Goal: Information Seeking & Learning: Compare options

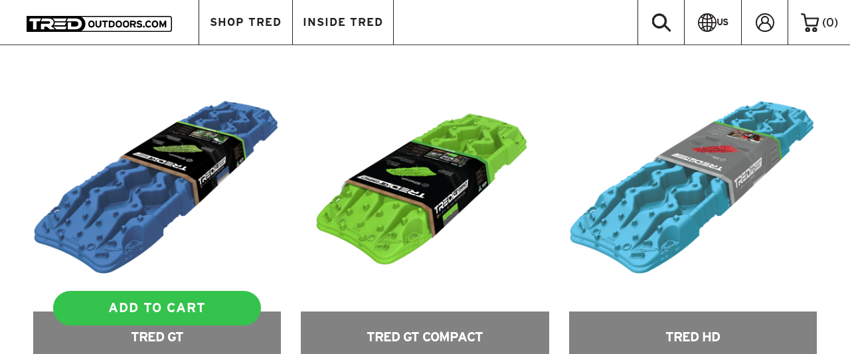
scroll to position [460, 0]
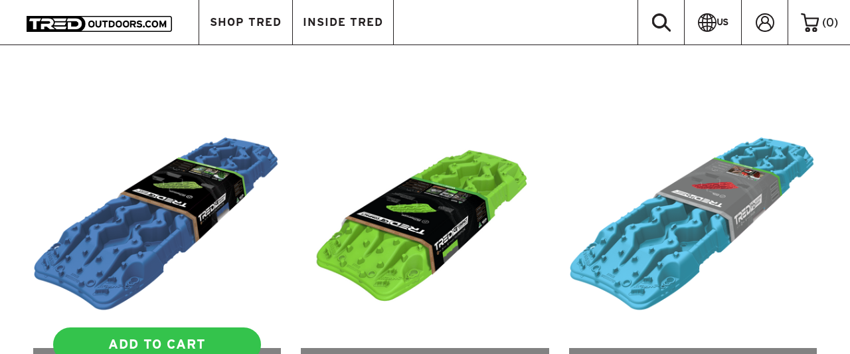
click at [163, 236] on link at bounding box center [157, 260] width 248 height 320
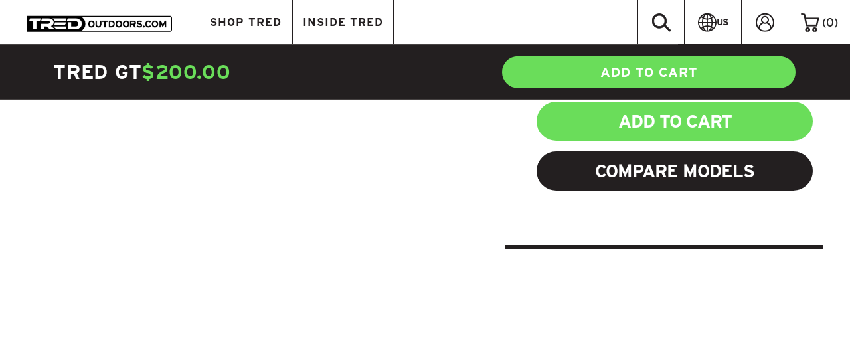
scroll to position [690, 0]
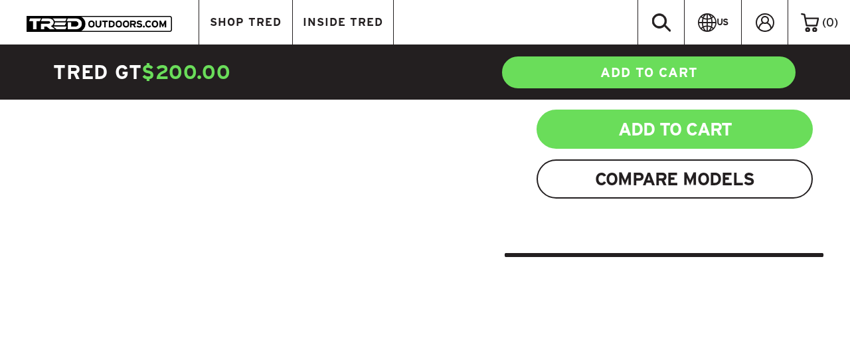
click at [626, 159] on link "Compare Models" at bounding box center [674, 178] width 276 height 39
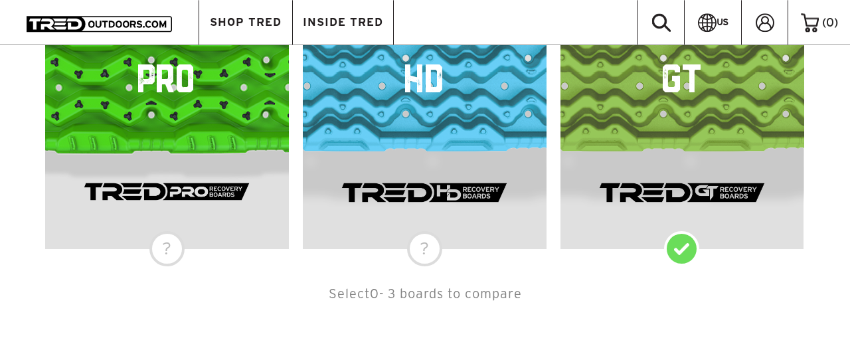
scroll to position [349, 0]
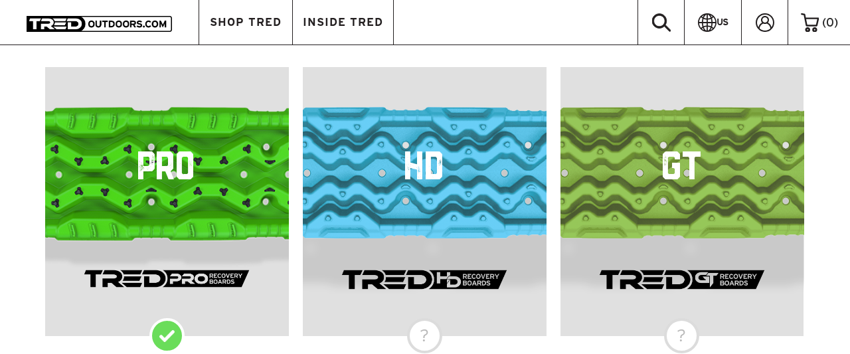
click at [160, 333] on div "PRO" at bounding box center [167, 201] width 244 height 269
click at [419, 336] on div "HD" at bounding box center [425, 201] width 244 height 269
click at [677, 335] on div "GT" at bounding box center [682, 201] width 244 height 269
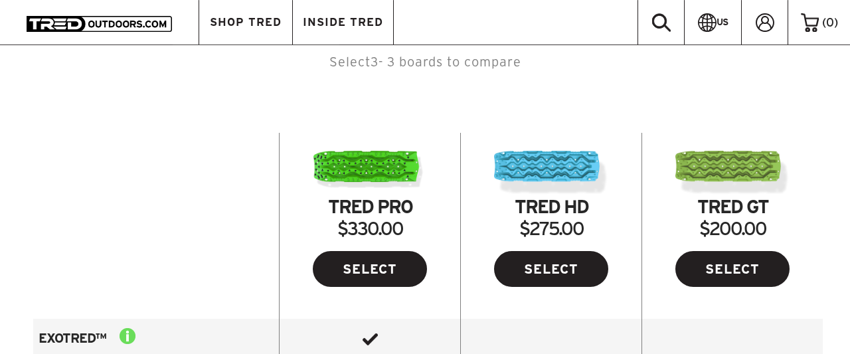
scroll to position [648, 0]
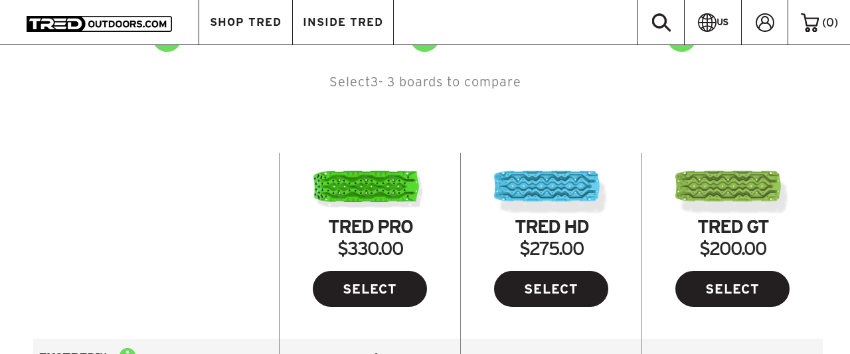
click at [728, 183] on img at bounding box center [732, 192] width 114 height 44
click at [718, 194] on img at bounding box center [732, 192] width 114 height 44
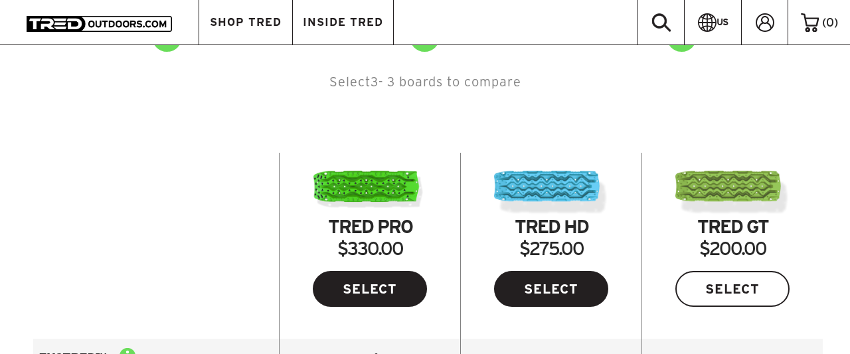
click at [751, 275] on link "SELECT" at bounding box center [732, 289] width 114 height 36
